Goal: Information Seeking & Learning: Learn about a topic

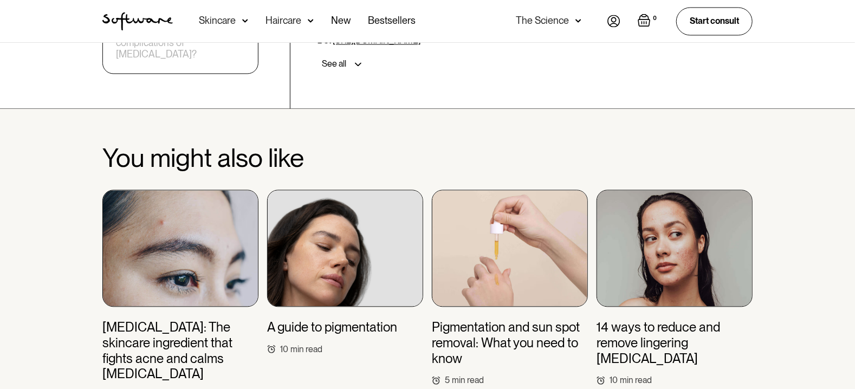
scroll to position [5410, 0]
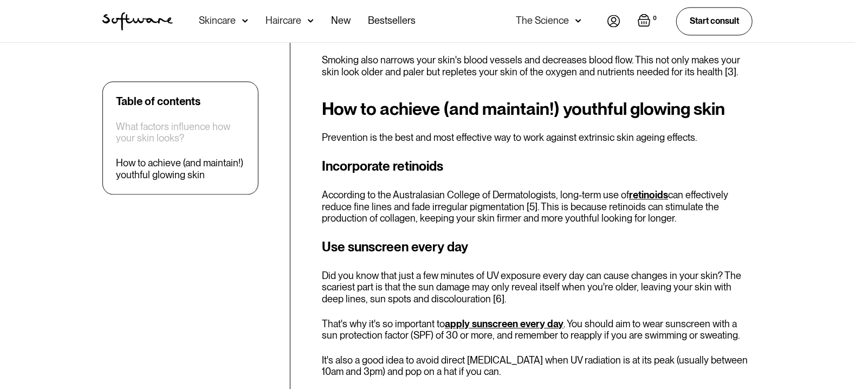
scroll to position [1191, 0]
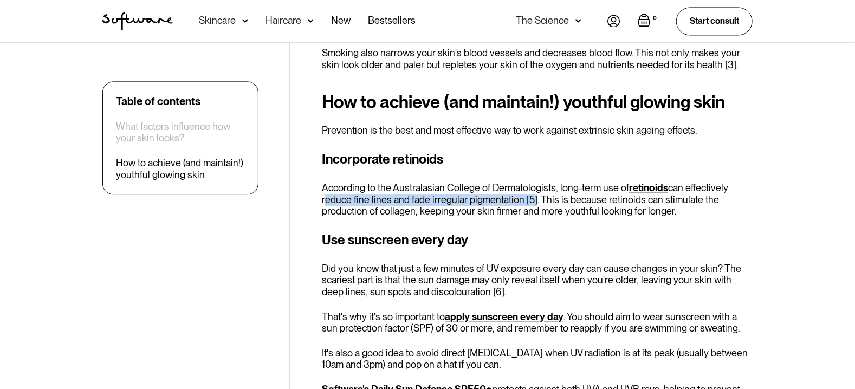
drag, startPoint x: 322, startPoint y: 203, endPoint x: 529, endPoint y: 197, distance: 206.4
click at [529, 197] on p "According to the Australasian College of Dermatologists, long-term use of retin…" at bounding box center [537, 199] width 430 height 35
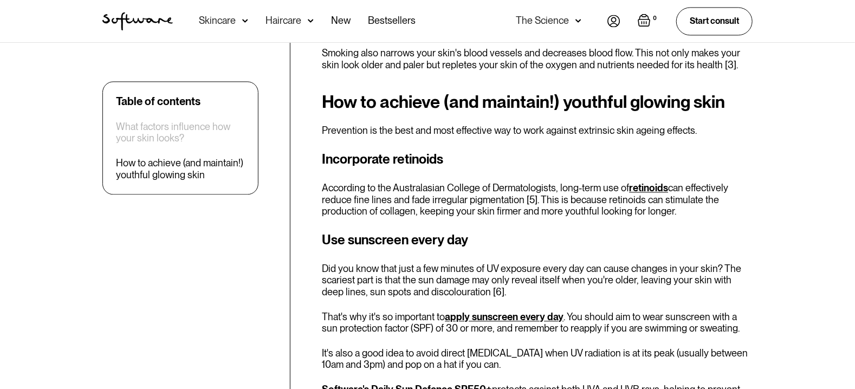
click at [502, 243] on h3 "Use sunscreen every day" at bounding box center [537, 239] width 430 height 19
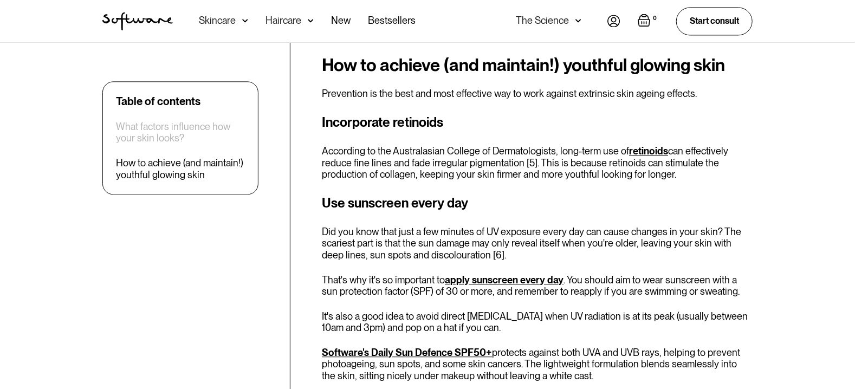
scroll to position [1245, 0]
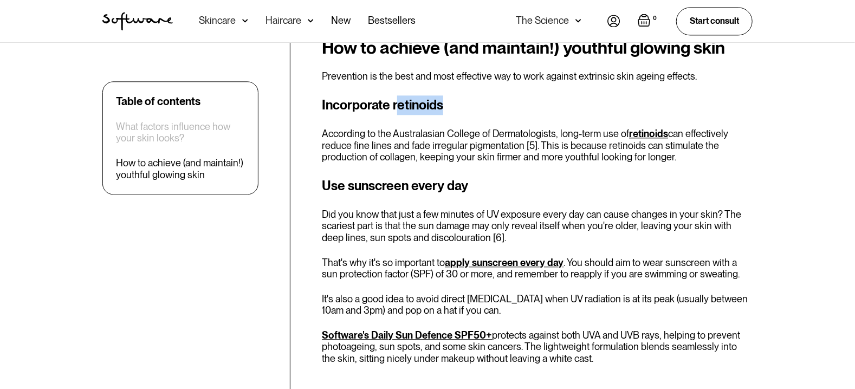
drag, startPoint x: 395, startPoint y: 102, endPoint x: 455, endPoint y: 94, distance: 60.0
click at [468, 102] on h3 "Incorporate retinoids" at bounding box center [537, 104] width 430 height 19
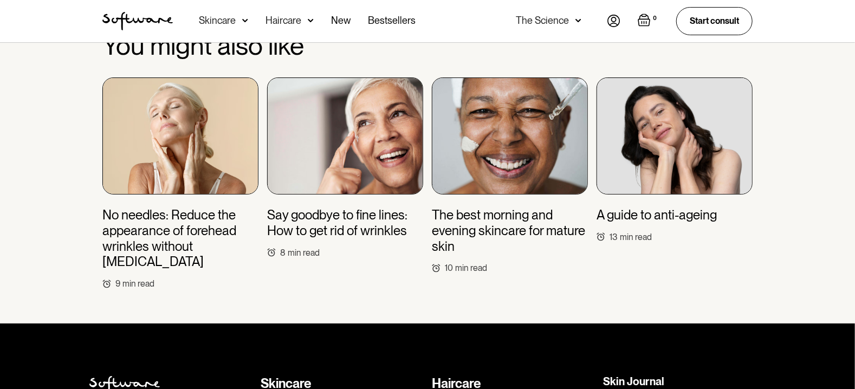
scroll to position [4285, 0]
